Goal: Navigation & Orientation: Go to known website

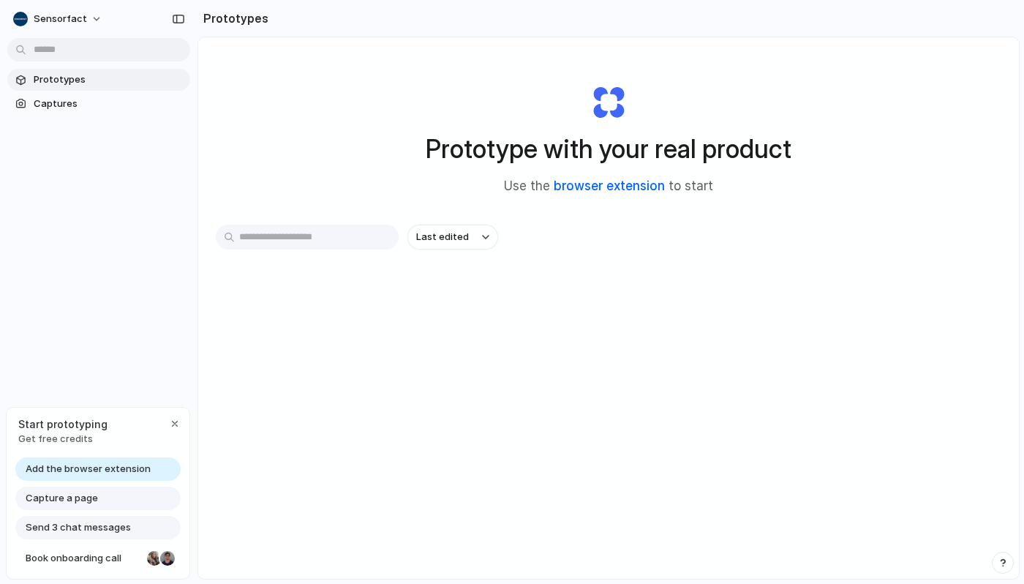
click at [607, 187] on link "browser extension" at bounding box center [609, 186] width 111 height 15
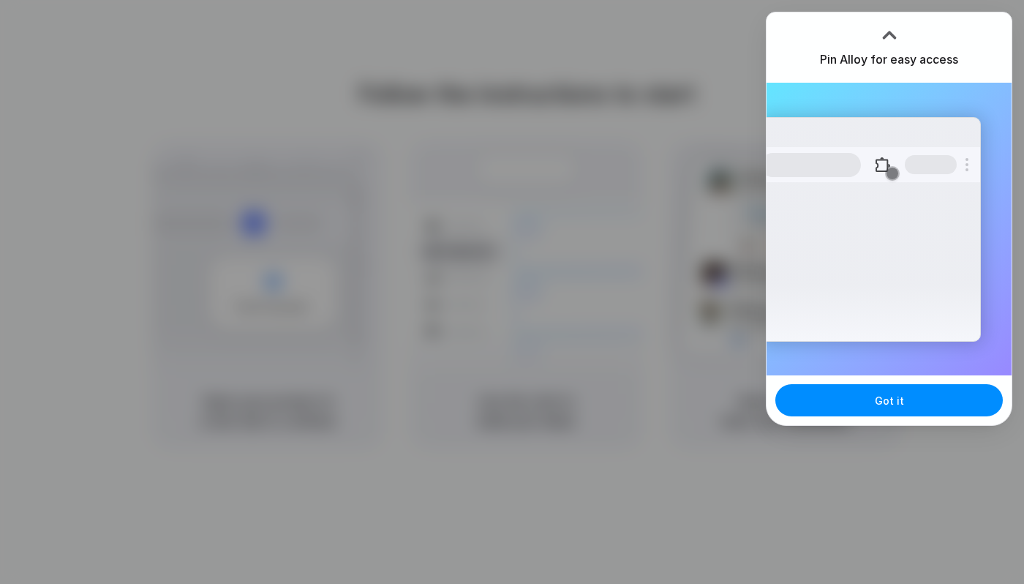
click at [512, 292] on div at bounding box center [512, 292] width 0 height 0
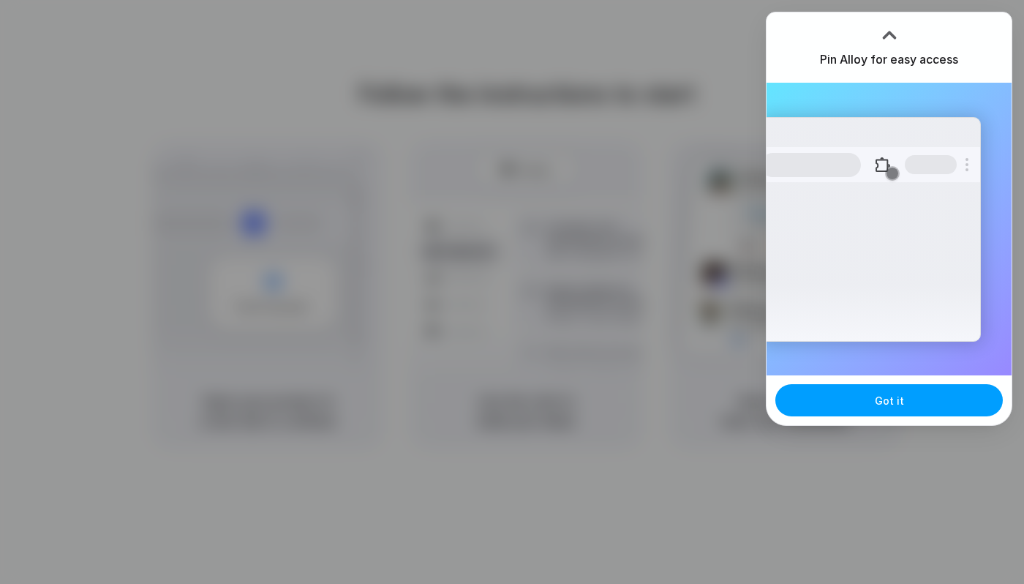
click at [871, 394] on button "Got it" at bounding box center [890, 400] width 228 height 32
